Goal: Navigation & Orientation: Find specific page/section

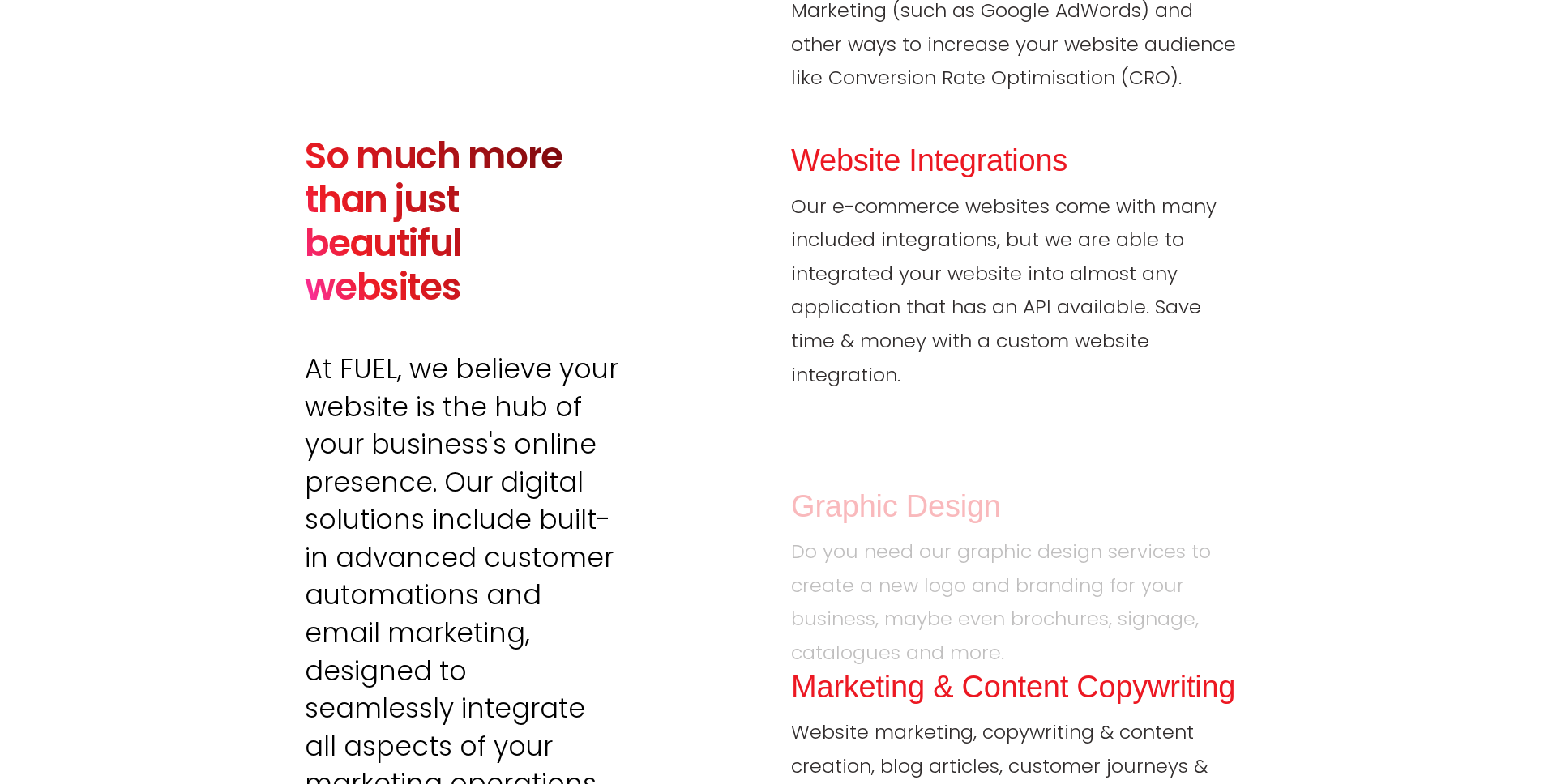
scroll to position [8484, 0]
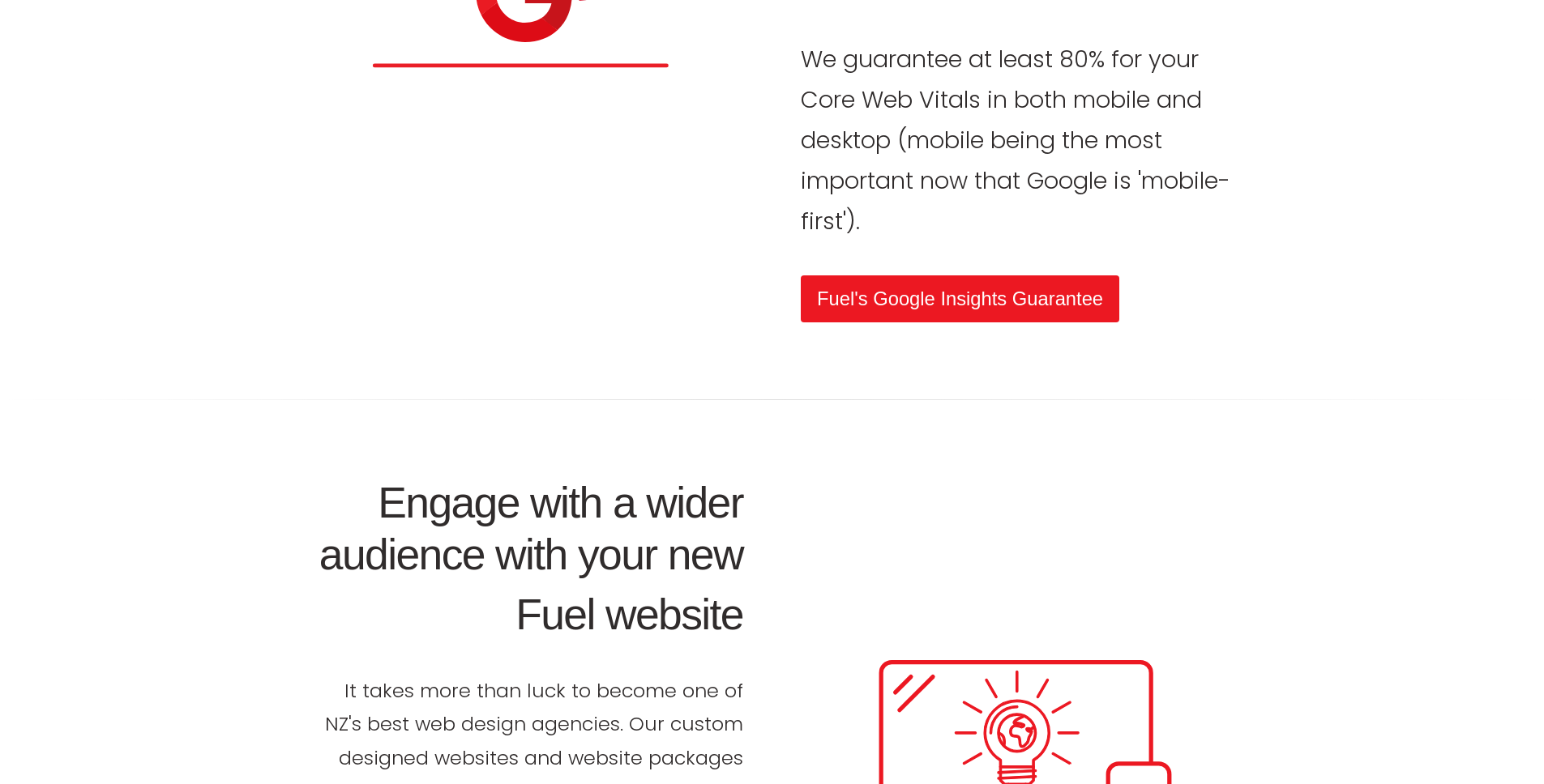
click at [1164, 616] on img at bounding box center [1111, 596] width 125 height 40
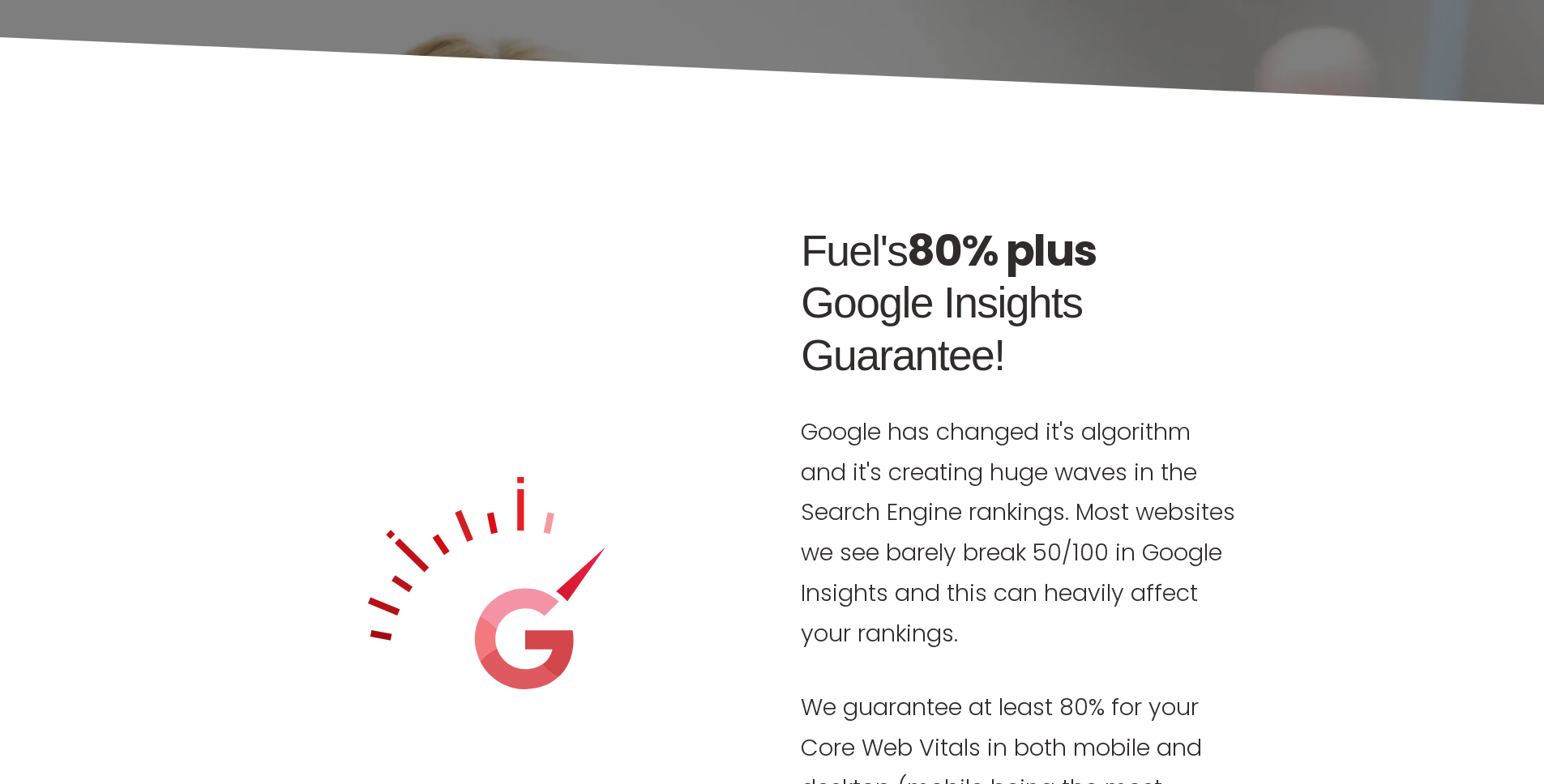
scroll to position [4827, 0]
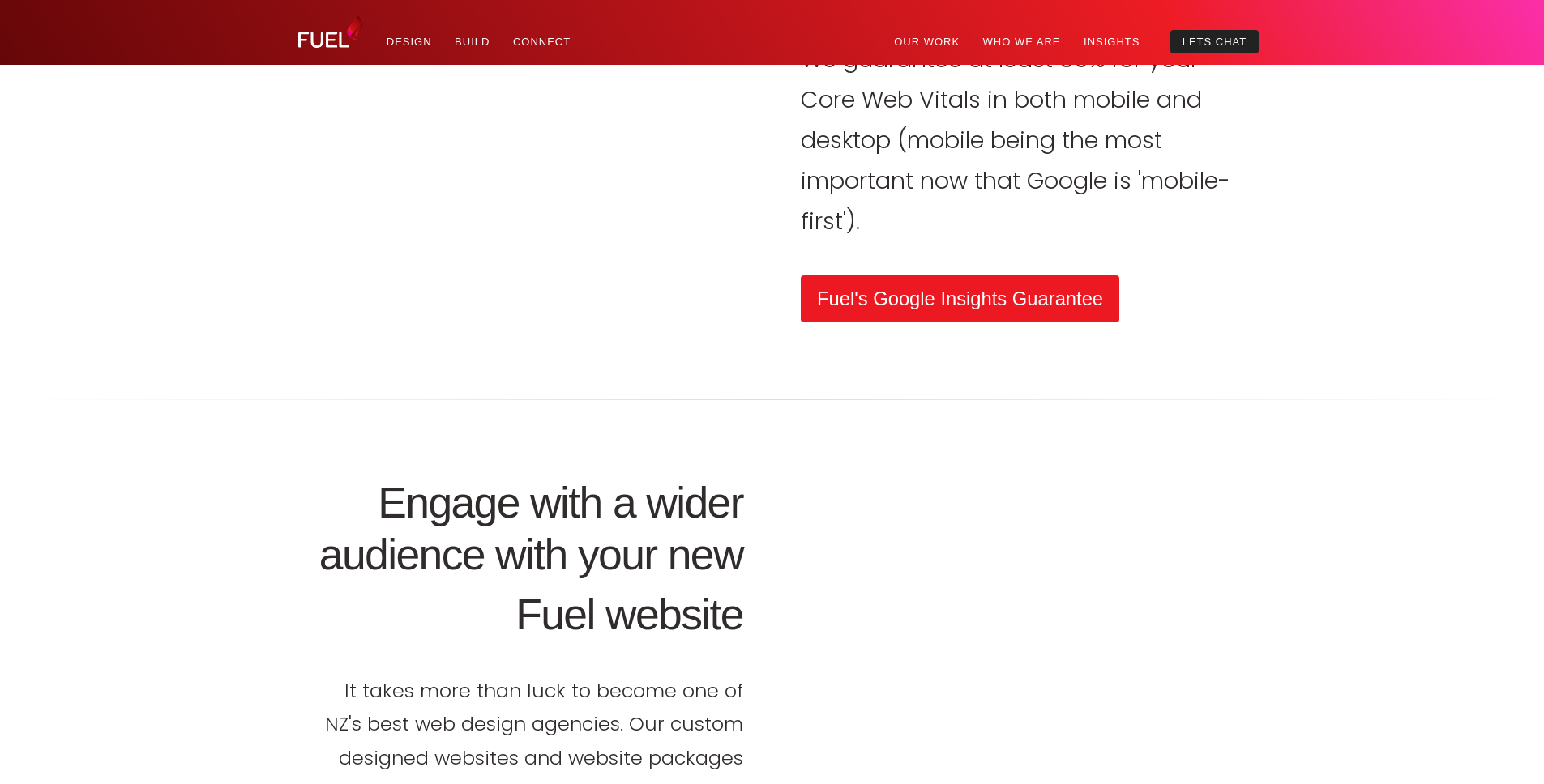
scroll to position [8484, 0]
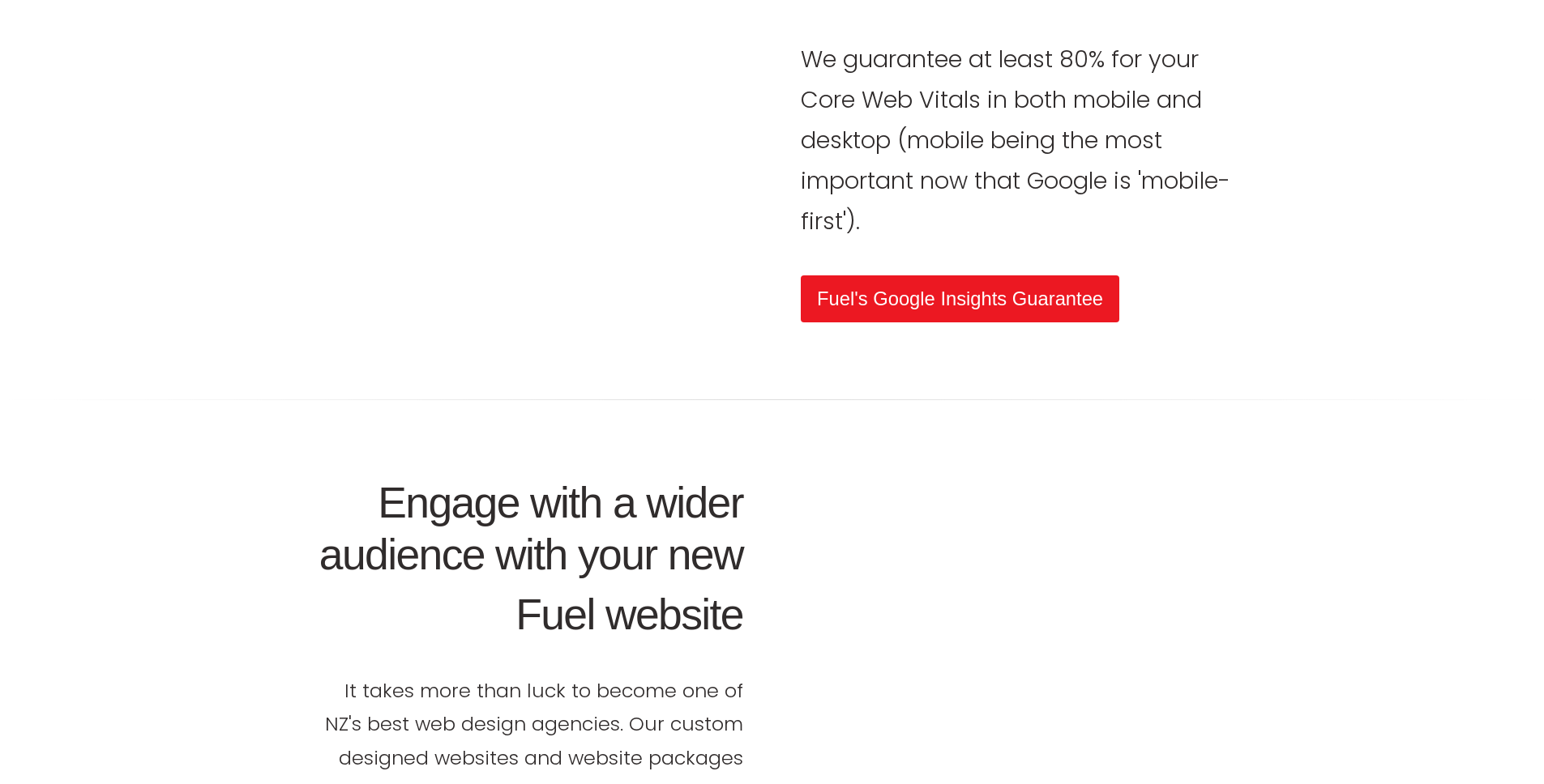
click at [299, 534] on icon at bounding box center [306, 526] width 16 height 16
